Goal: Information Seeking & Learning: Learn about a topic

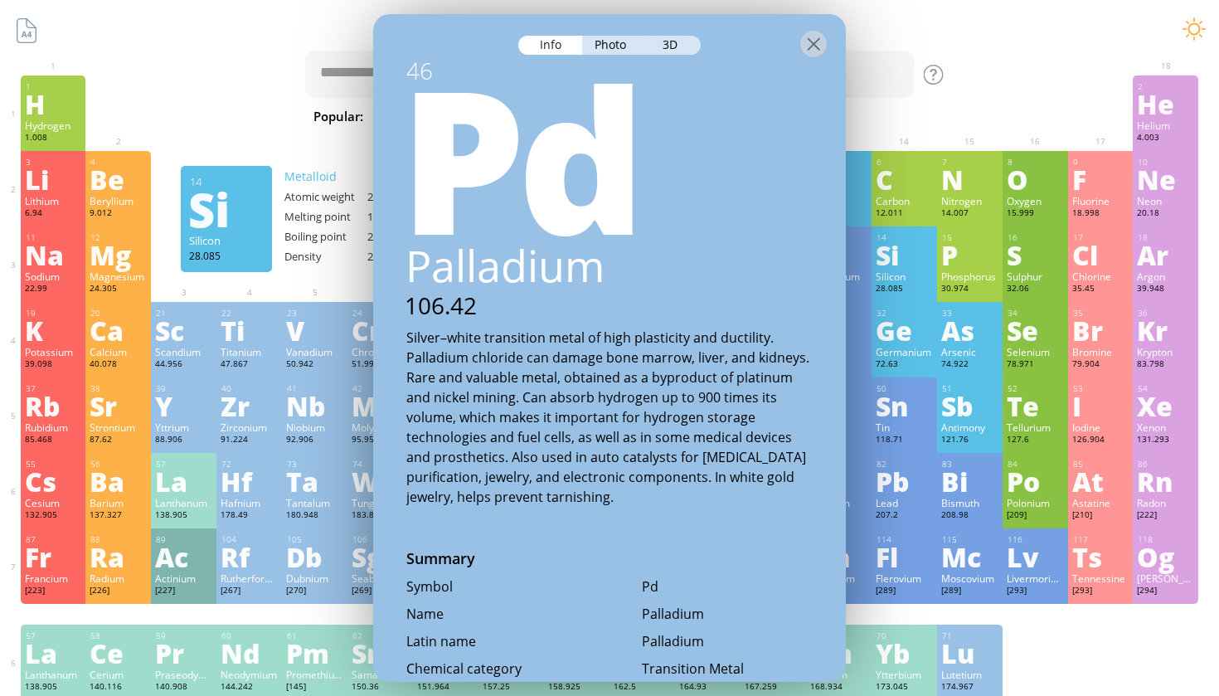
click at [901, 251] on div "Si" at bounding box center [904, 254] width 57 height 27
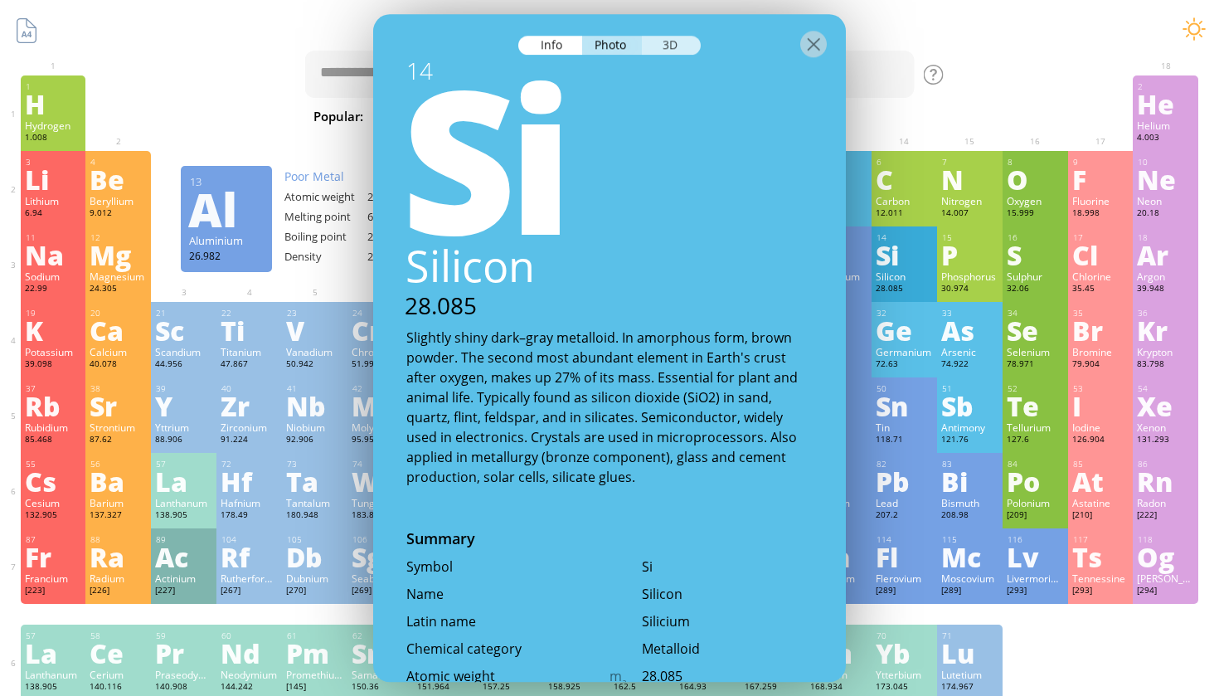
click at [667, 51] on div "3D" at bounding box center [671, 45] width 60 height 19
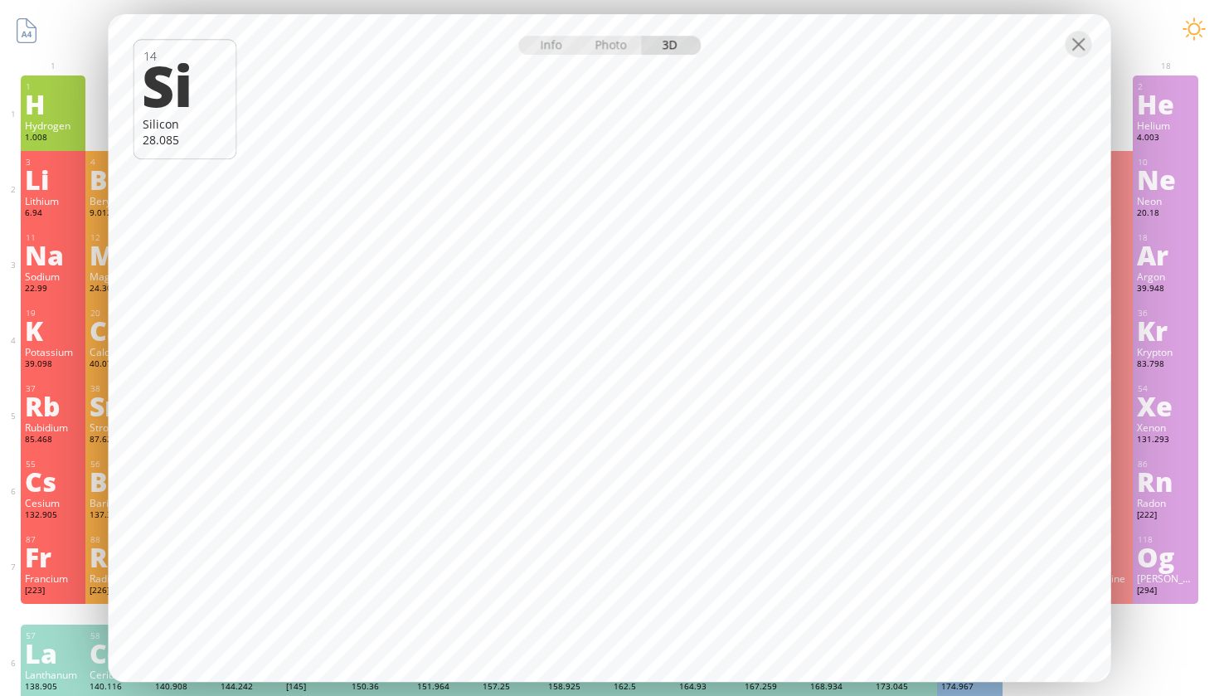
click at [617, 55] on div at bounding box center [610, 43] width 1003 height 58
click at [617, 54] on div at bounding box center [610, 42] width 1003 height 58
click at [616, 41] on div "Photo" at bounding box center [612, 44] width 60 height 19
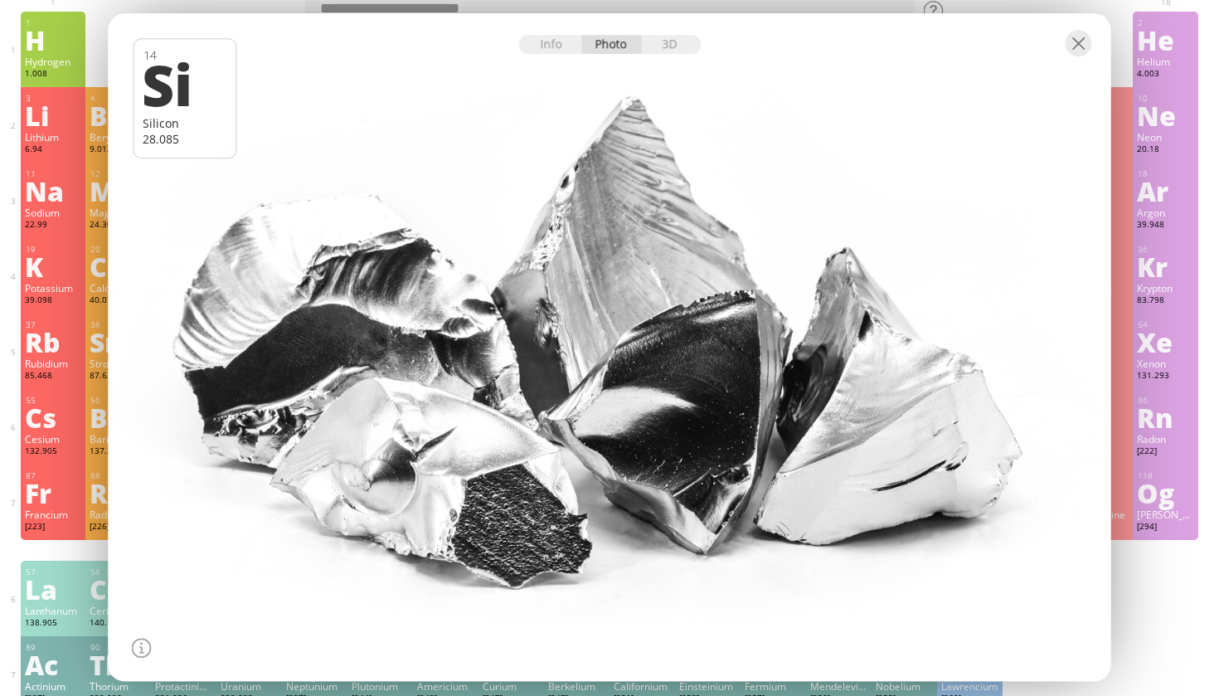
scroll to position [62, 0]
click at [47, 357] on div "Rb" at bounding box center [53, 343] width 57 height 27
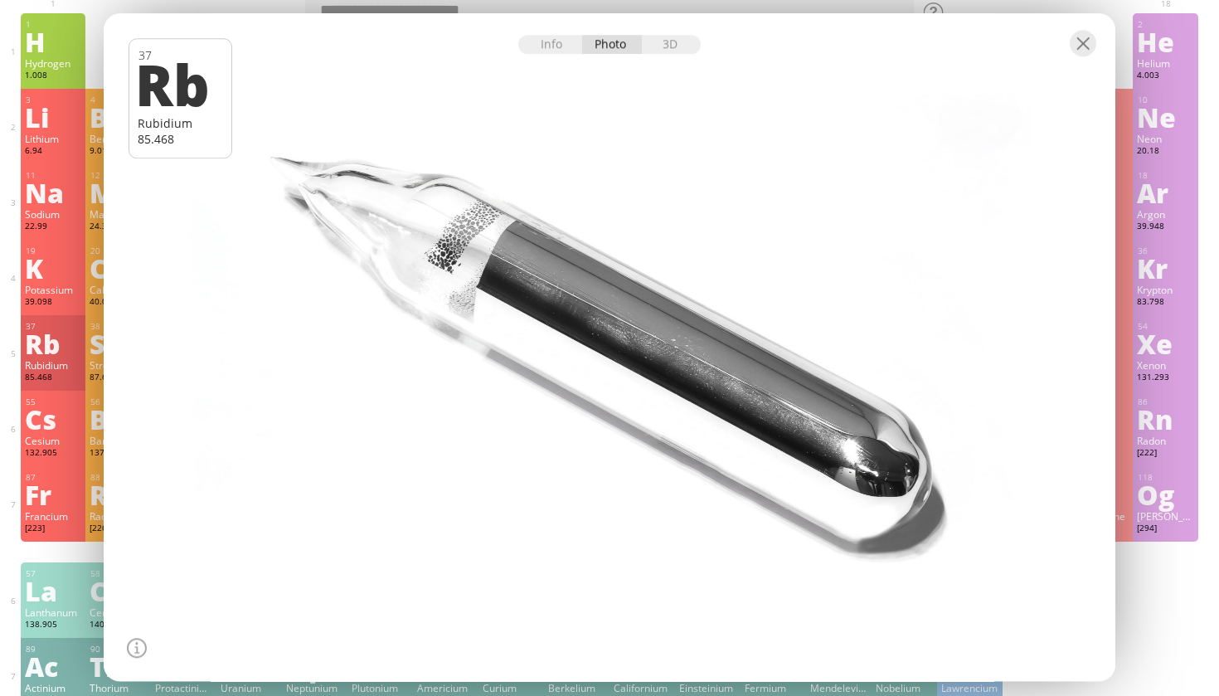
click at [46, 173] on div "11" at bounding box center [54, 175] width 56 height 11
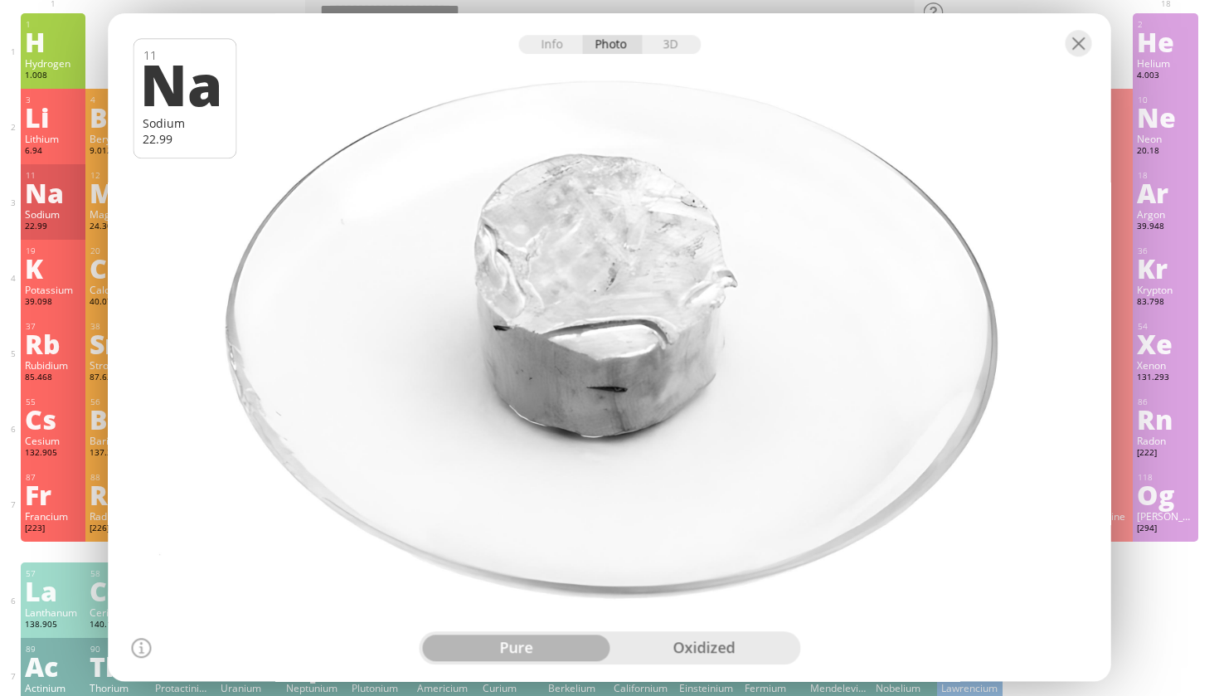
drag, startPoint x: 550, startPoint y: 246, endPoint x: 488, endPoint y: 248, distance: 62.2
click at [488, 248] on div at bounding box center [609, 347] width 1013 height 674
click at [666, 52] on div "3D" at bounding box center [671, 44] width 60 height 19
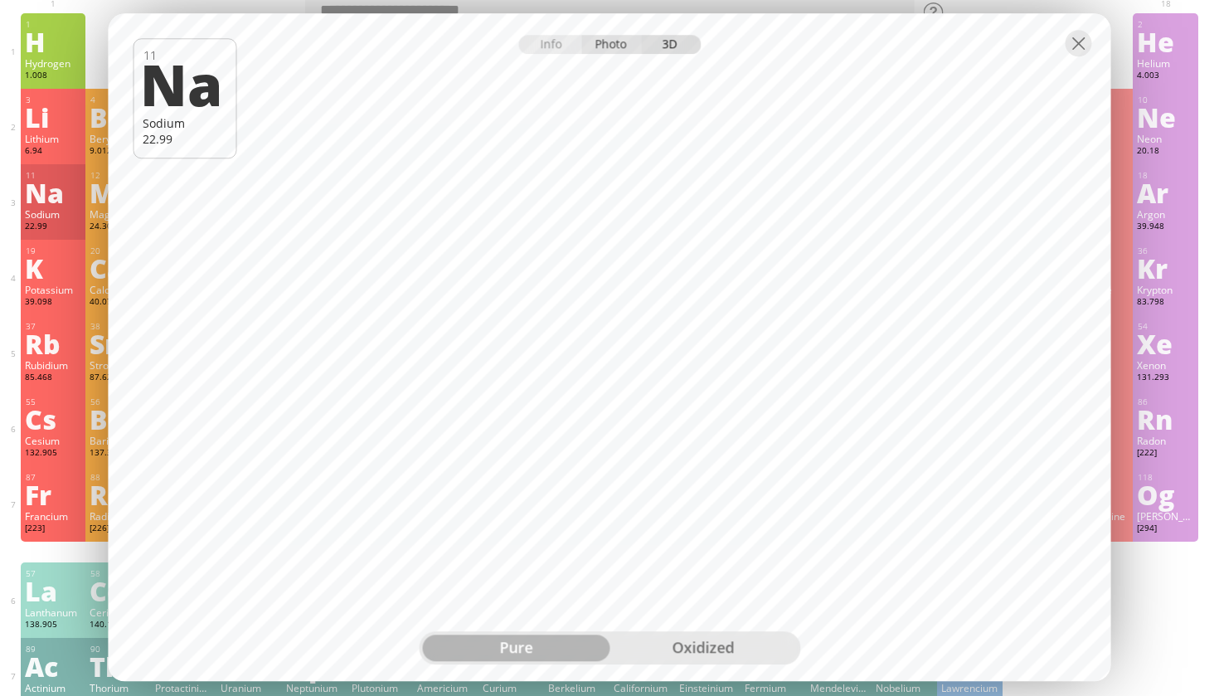
click at [610, 48] on div "Photo" at bounding box center [612, 44] width 60 height 19
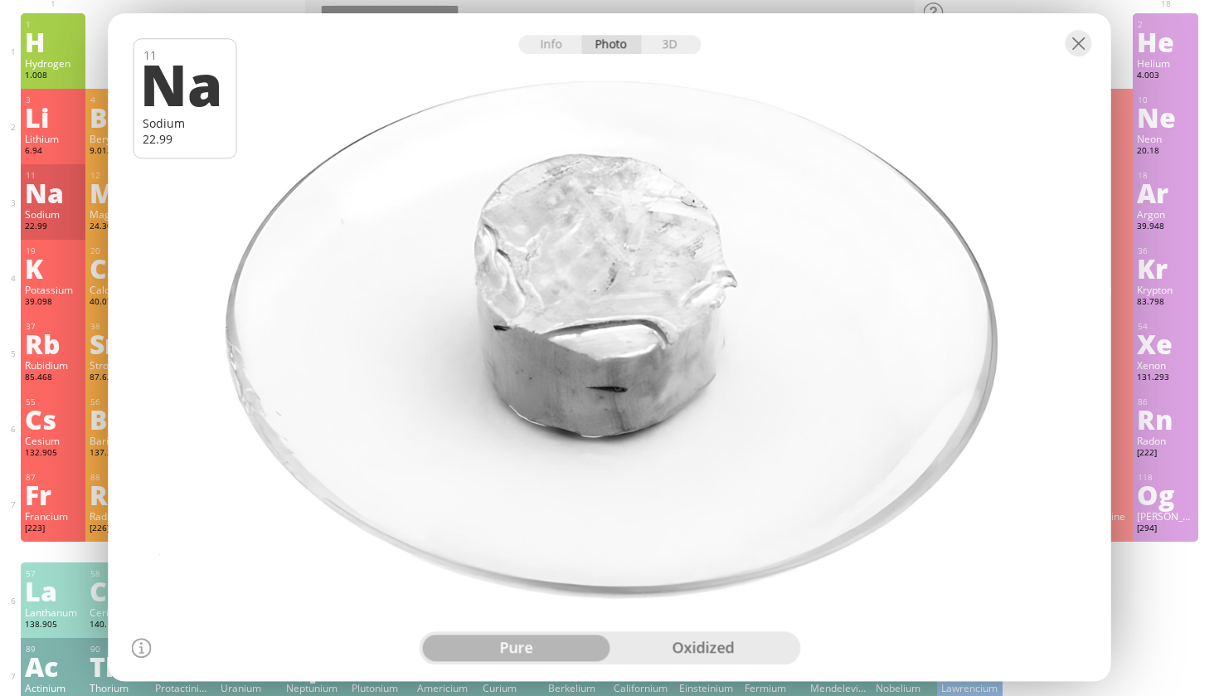
click at [38, 130] on div "Li" at bounding box center [53, 117] width 57 height 27
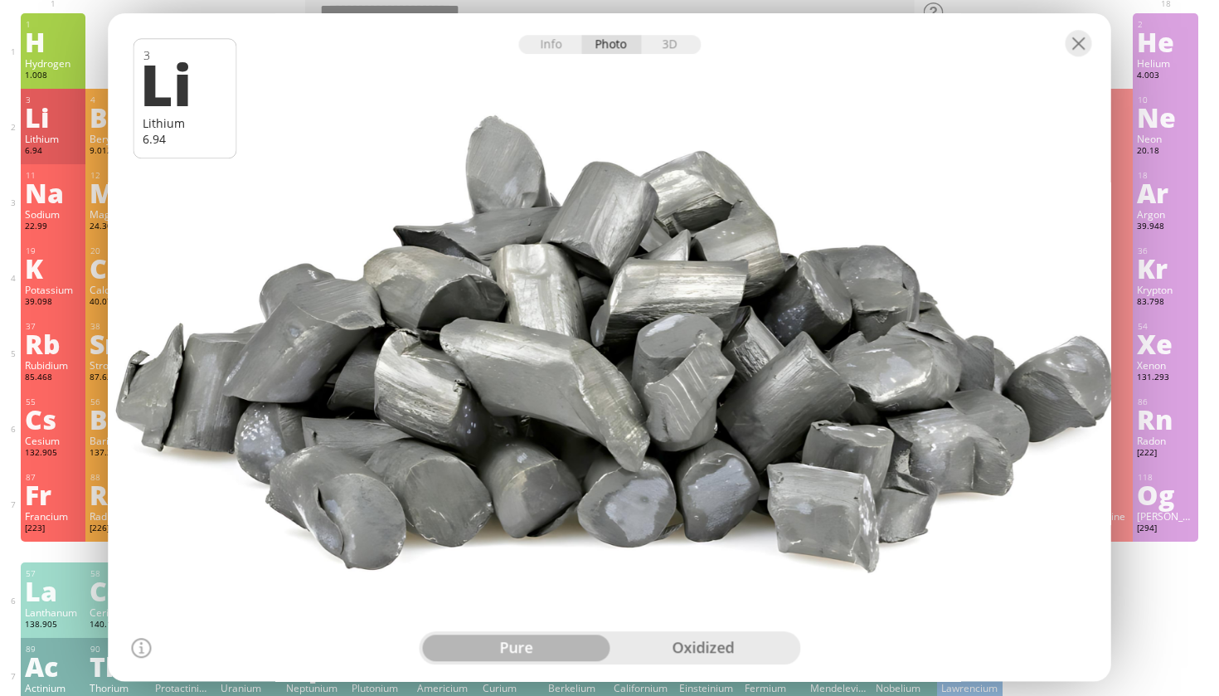
click at [55, 283] on div "Potassium" at bounding box center [53, 289] width 57 height 13
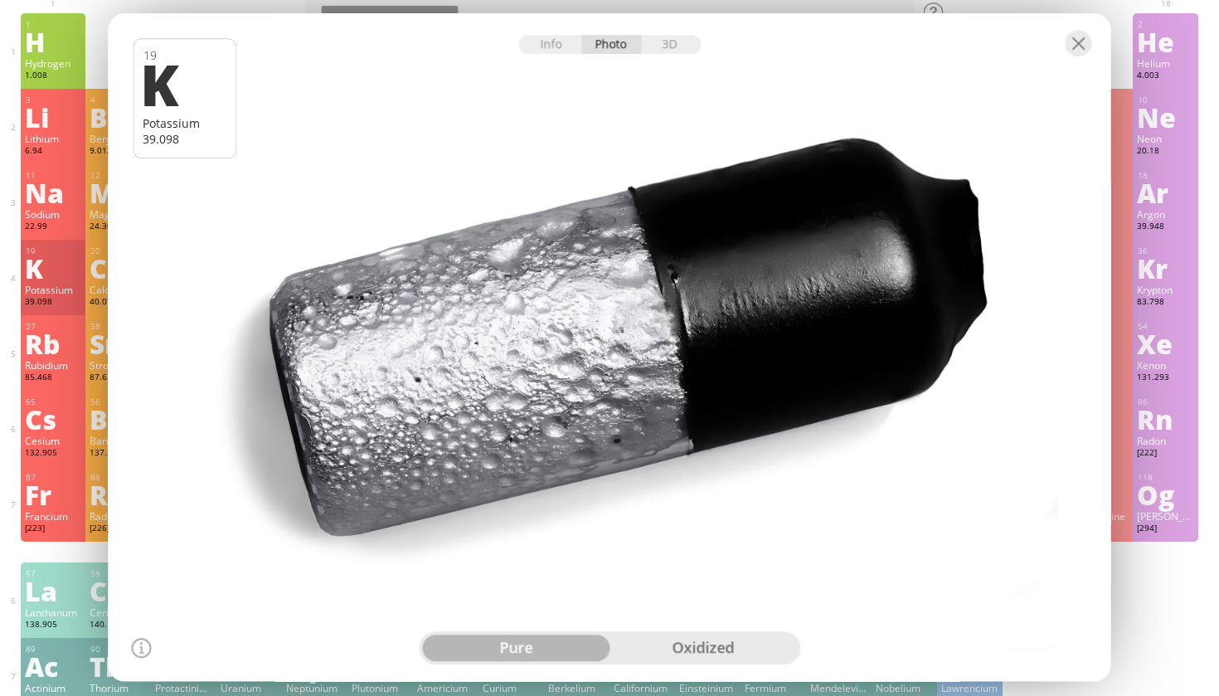
click at [29, 491] on div "Fr" at bounding box center [53, 494] width 57 height 27
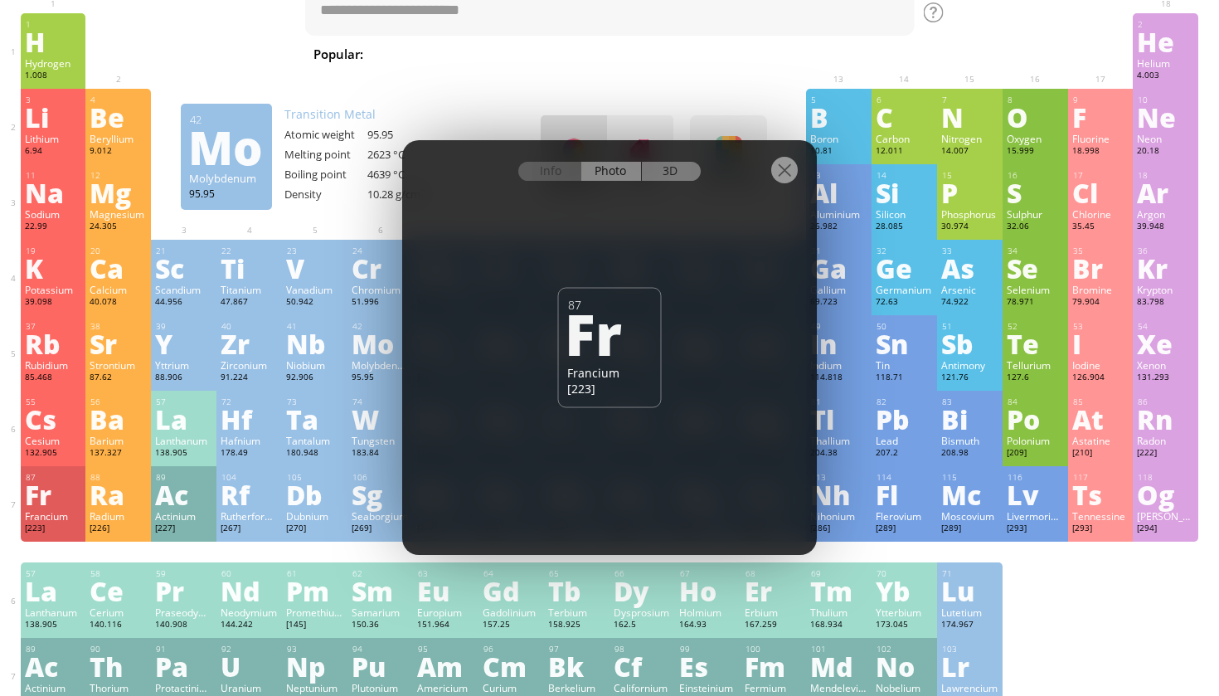
click at [688, 169] on div "3D" at bounding box center [671, 171] width 60 height 19
click at [287, 333] on div "Nb" at bounding box center [314, 343] width 57 height 27
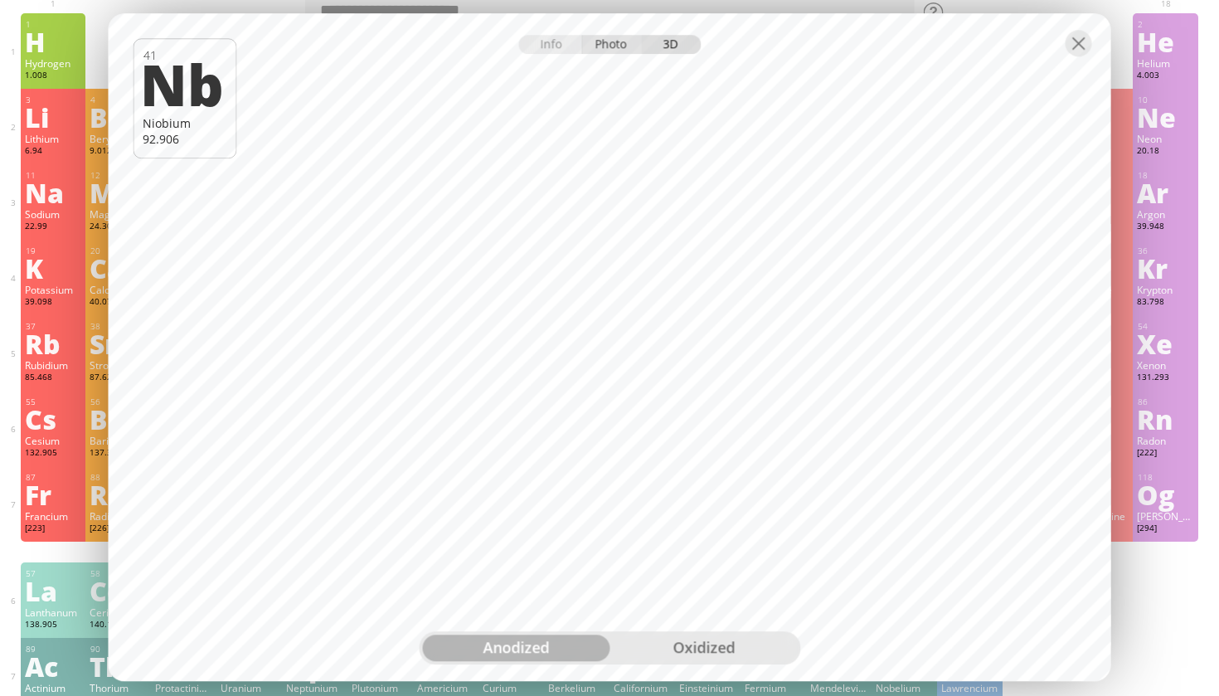
click at [629, 40] on div "Photo" at bounding box center [612, 44] width 60 height 19
